Goal: Transaction & Acquisition: Purchase product/service

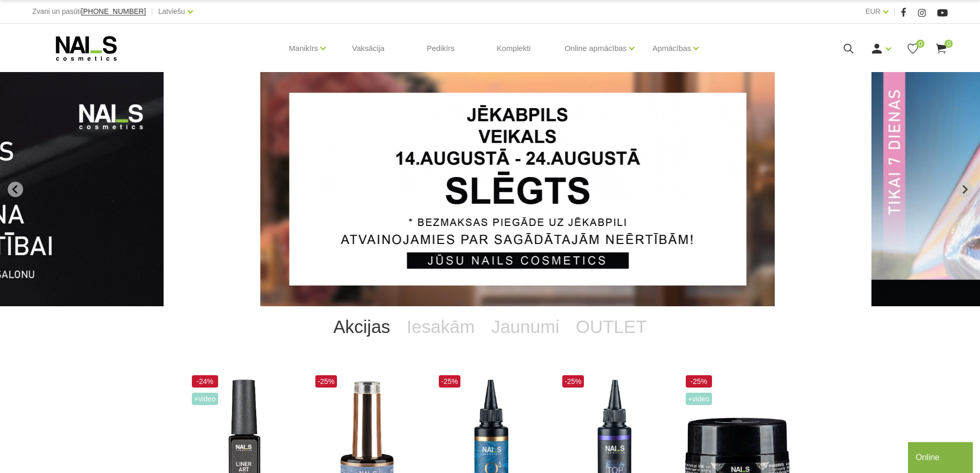
drag, startPoint x: 331, startPoint y: 188, endPoint x: 975, endPoint y: 272, distance: 649.6
click at [848, 272] on link "1 of 12" at bounding box center [554, 189] width 588 height 234
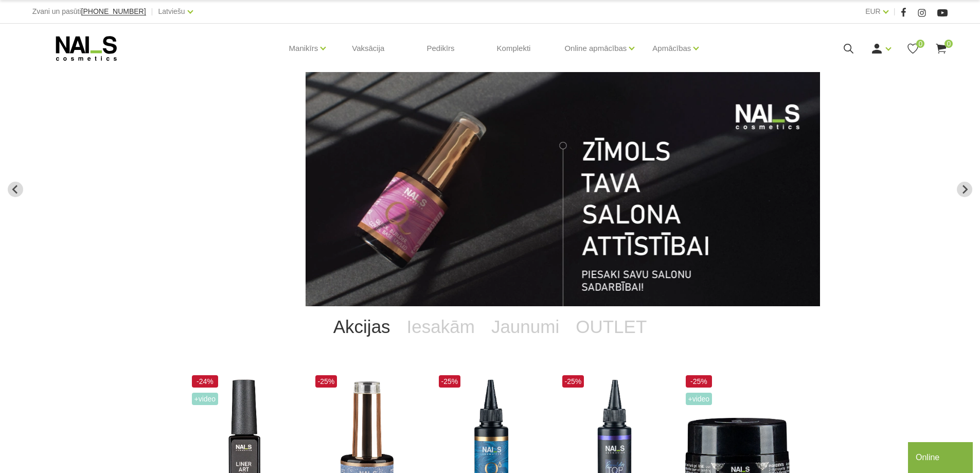
drag, startPoint x: 225, startPoint y: 219, endPoint x: 935, endPoint y: 251, distance: 710.7
click at [820, 251] on img "12 of 12" at bounding box center [563, 189] width 514 height 234
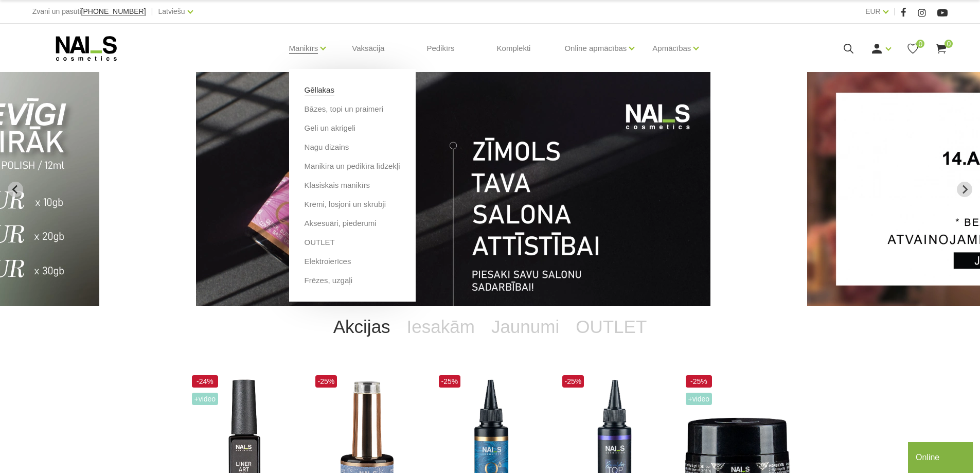
click at [313, 94] on link "Gēllakas" at bounding box center [320, 89] width 30 height 11
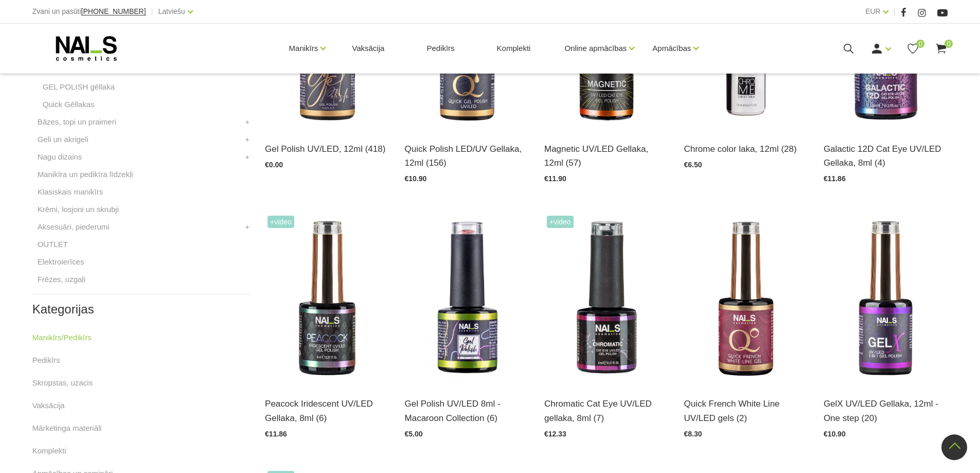
scroll to position [154, 0]
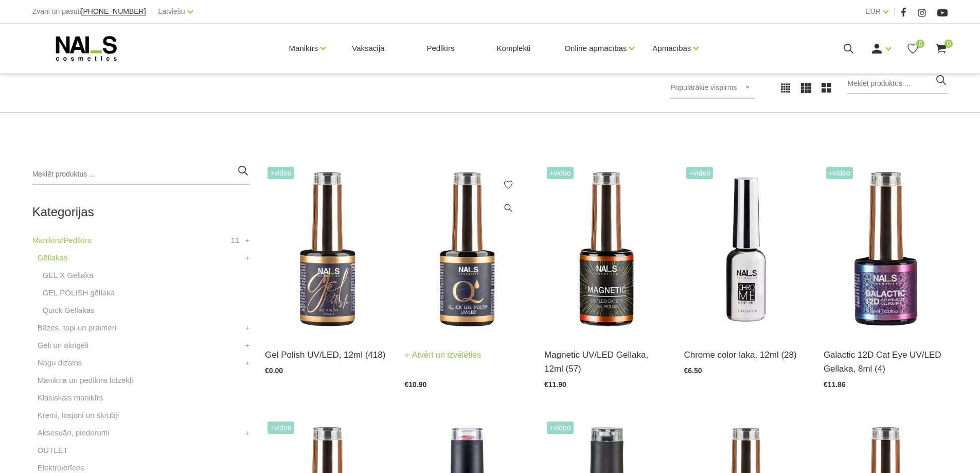
click at [482, 270] on img at bounding box center [467, 249] width 124 height 171
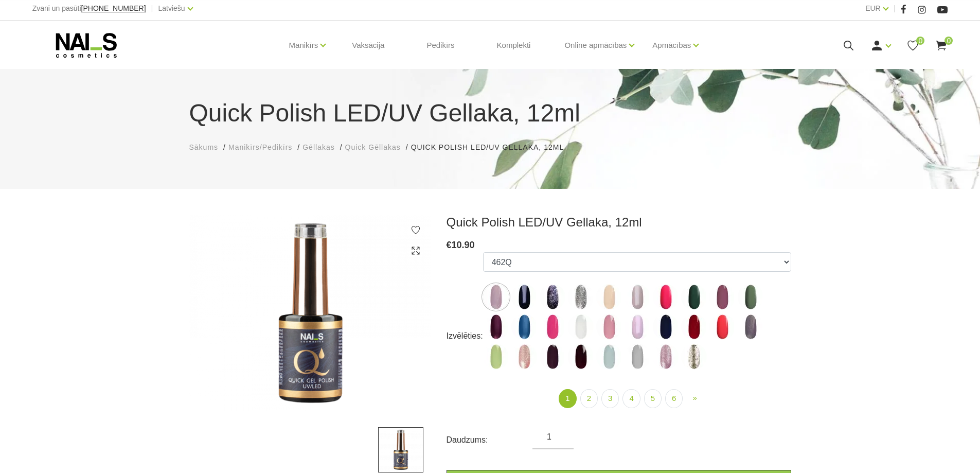
scroll to position [309, 0]
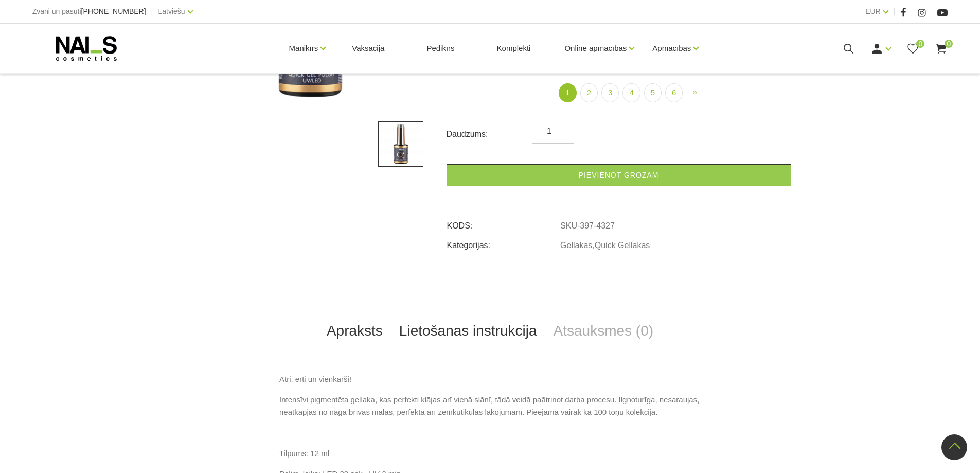
click at [473, 332] on link "Lietošanas instrukcija" at bounding box center [468, 331] width 154 height 34
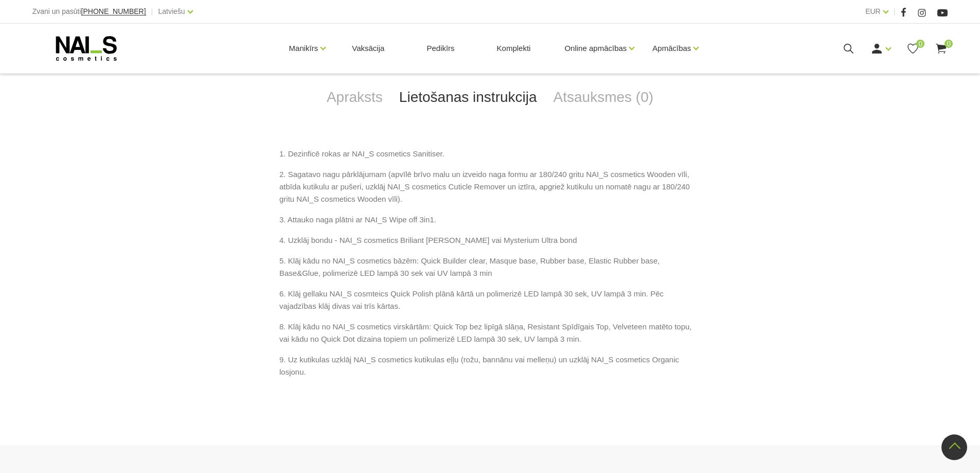
scroll to position [463, 0]
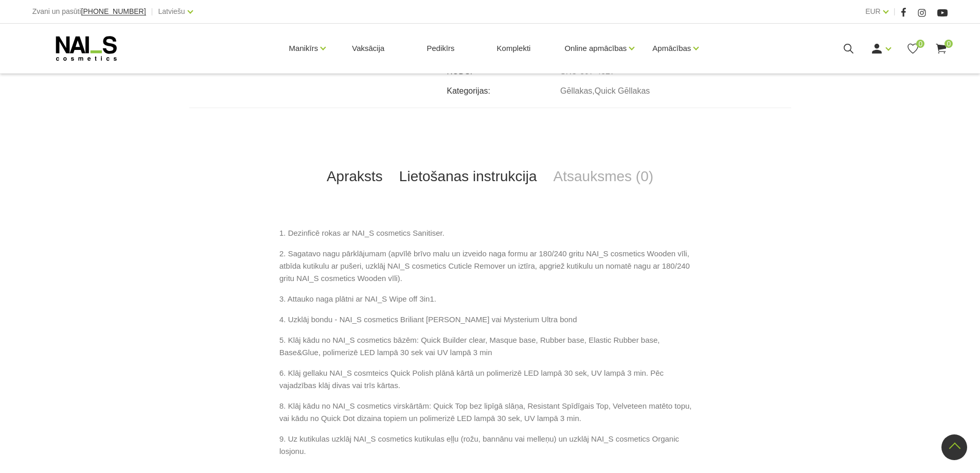
click at [380, 181] on link "Apraksts" at bounding box center [354, 176] width 73 height 34
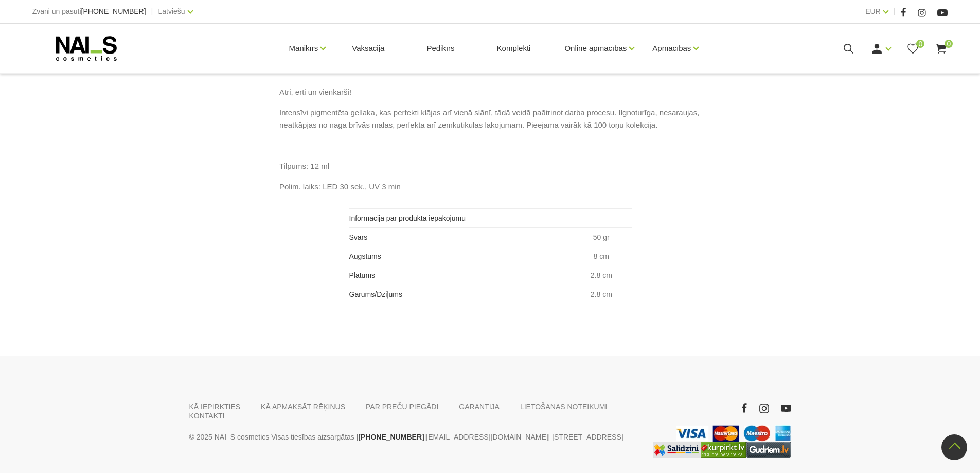
scroll to position [634, 0]
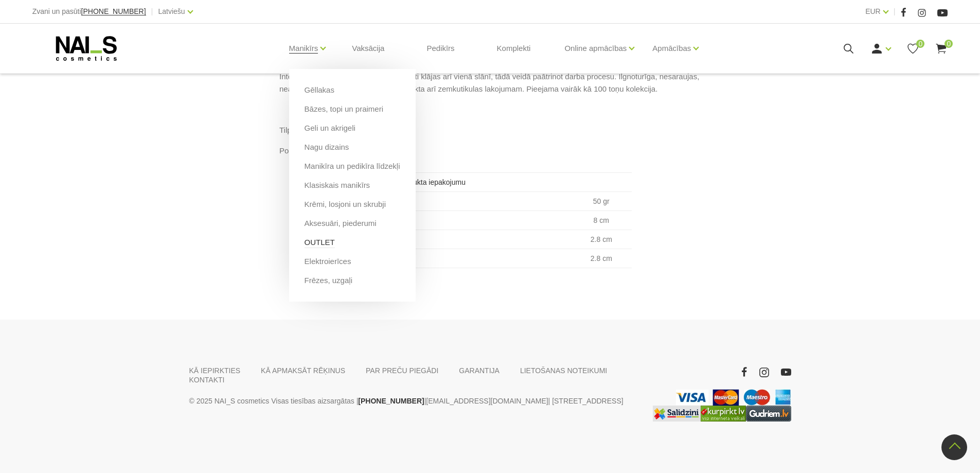
click at [314, 239] on link "OUTLET" at bounding box center [320, 242] width 30 height 11
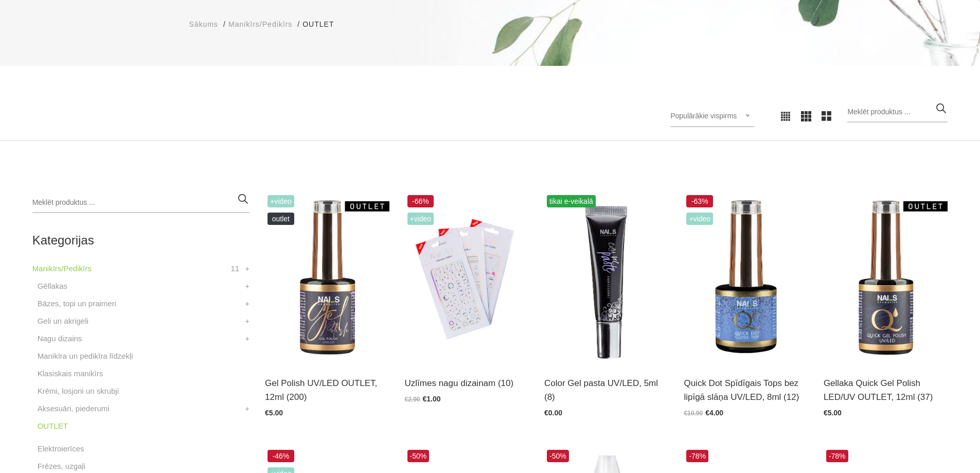
scroll to position [206, 0]
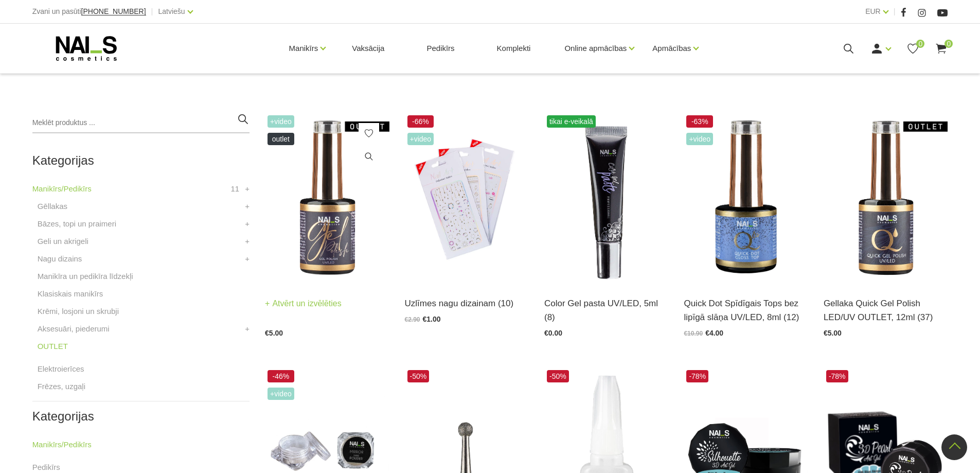
click at [300, 202] on img at bounding box center [327, 198] width 124 height 171
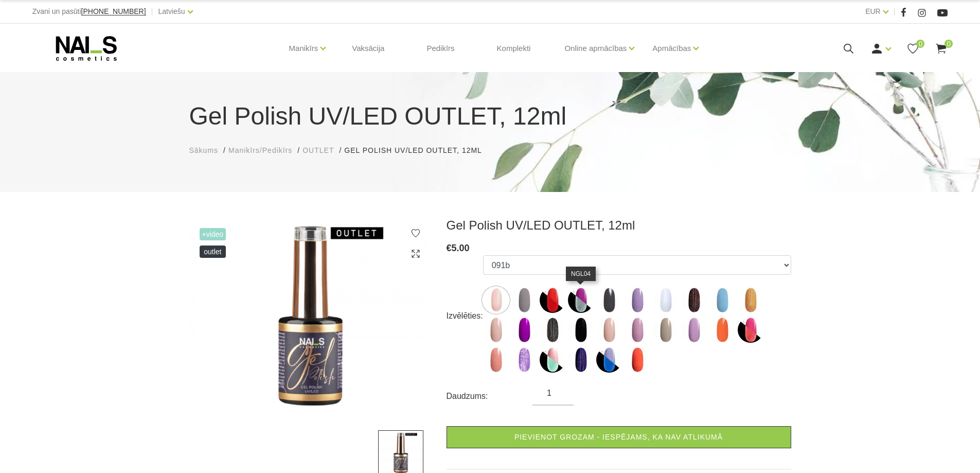
scroll to position [360, 0]
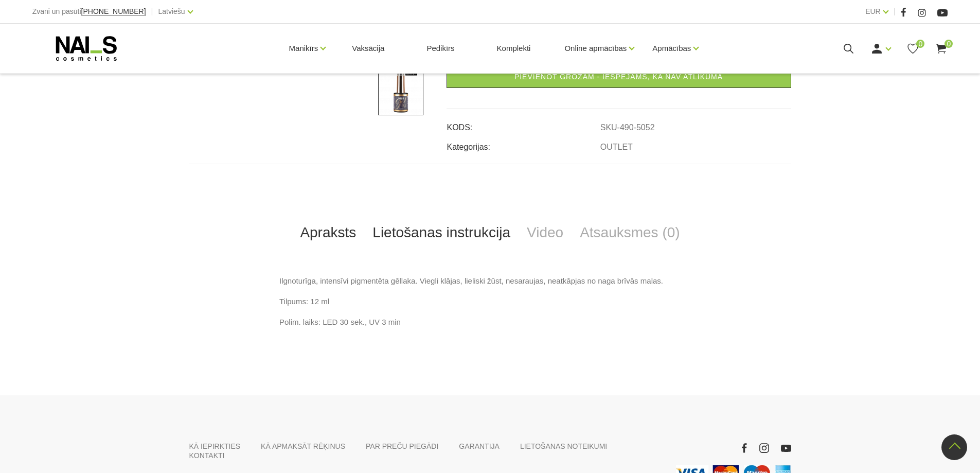
click at [432, 224] on link "Lietošanas instrukcija" at bounding box center [441, 233] width 154 height 34
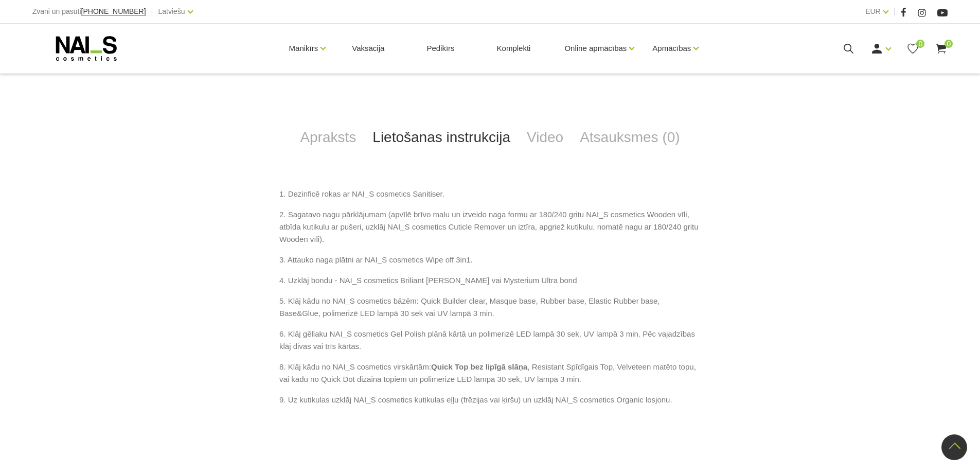
scroll to position [602, 0]
